Goal: Navigation & Orientation: Find specific page/section

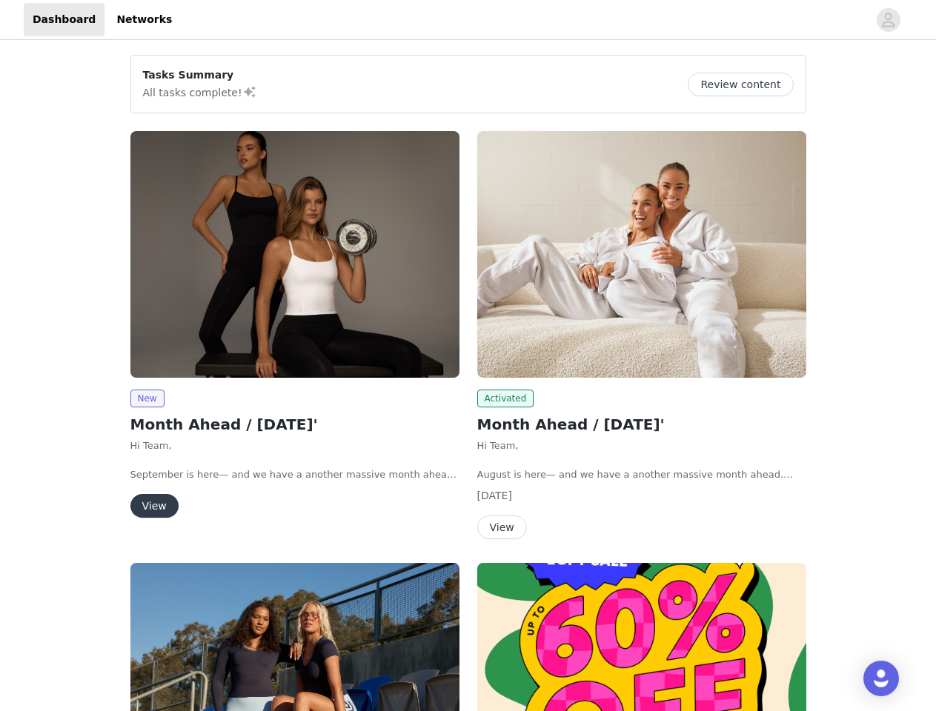
click at [468, 356] on div "Activated Month Ahead / [DATE]' Hi Team, August is here— and we have a another …" at bounding box center [641, 338] width 347 height 432
click at [468, 20] on div at bounding box center [524, 19] width 687 height 33
click at [888, 20] on icon "avatar" at bounding box center [888, 20] width 14 height 24
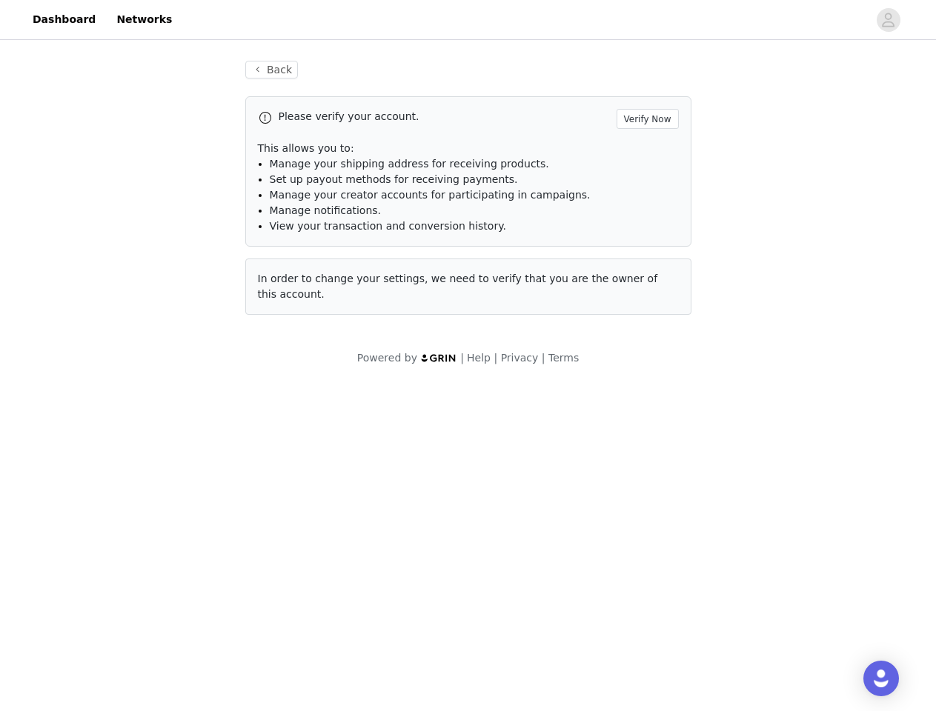
click at [295, 254] on div "Please verify your account. Verify Now This allows you to: Manage your shipping…" at bounding box center [468, 205] width 446 height 219
